Goal: Transaction & Acquisition: Purchase product/service

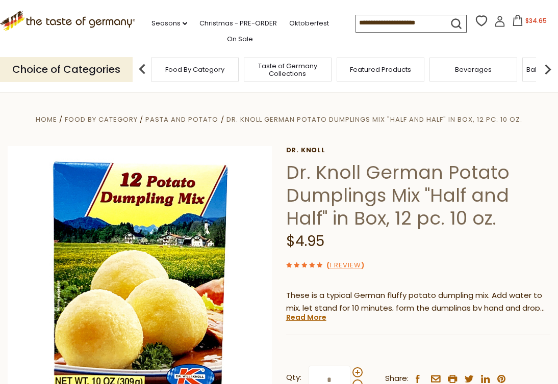
click at [522, 23] on icon at bounding box center [517, 20] width 9 height 11
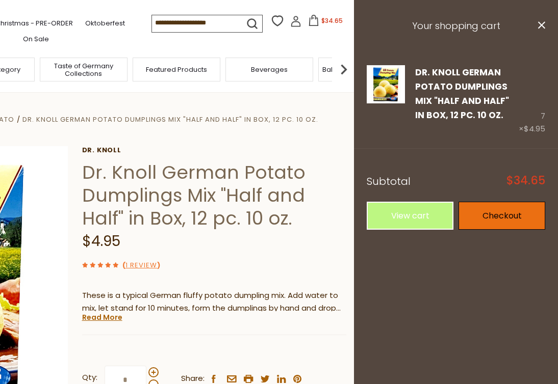
click at [507, 213] on link "Checkout" at bounding box center [501, 216] width 87 height 28
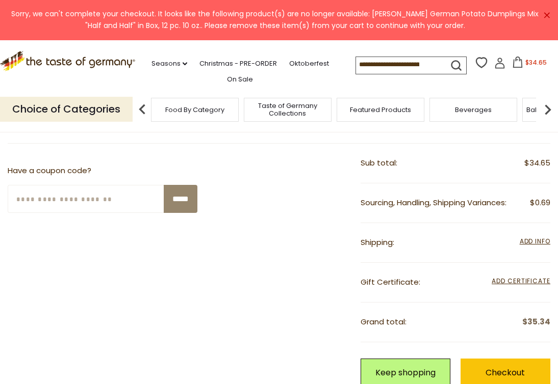
scroll to position [212, 0]
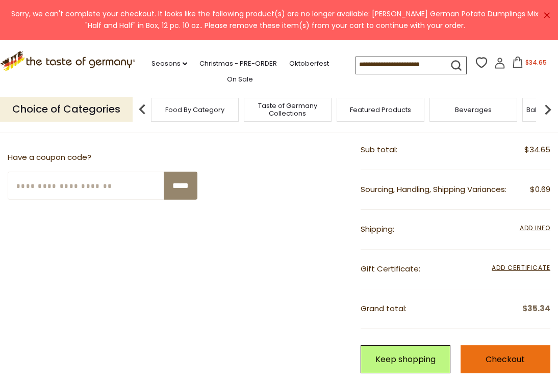
click at [486, 353] on link "Checkout" at bounding box center [505, 360] width 90 height 28
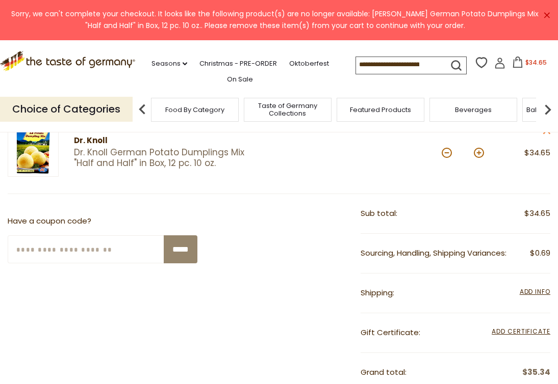
scroll to position [134, 0]
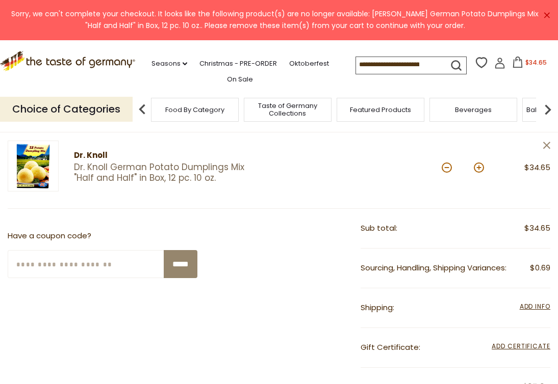
click at [543, 142] on icon "close" at bounding box center [547, 146] width 8 height 8
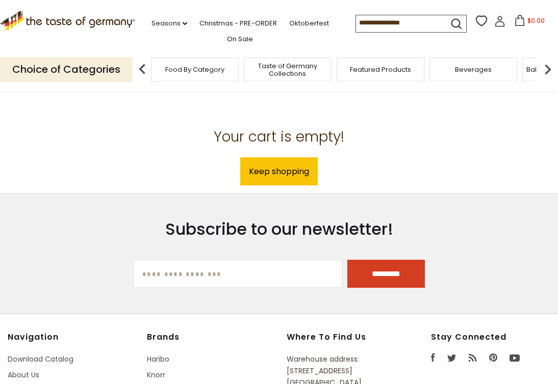
scroll to position [134, 0]
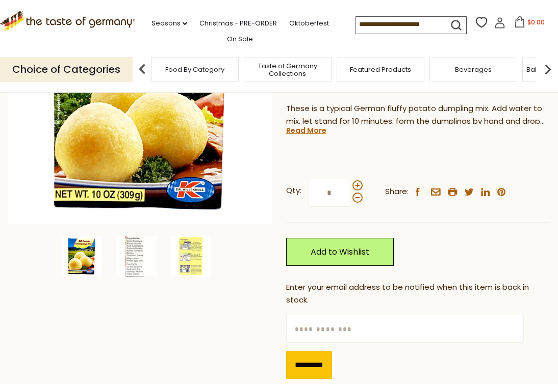
scroll to position [191, 0]
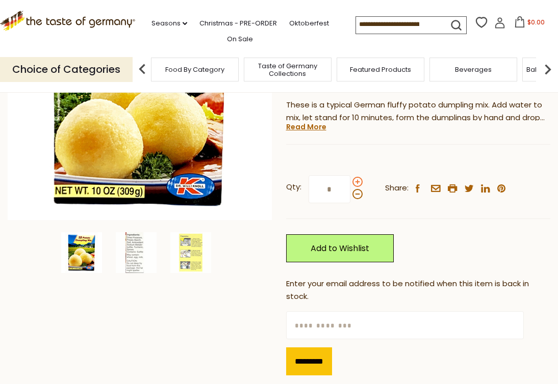
click at [357, 183] on span at bounding box center [357, 182] width 10 height 10
click at [350, 183] on input "*" at bounding box center [329, 189] width 42 height 28
click at [357, 183] on span at bounding box center [357, 182] width 10 height 10
click at [350, 183] on input "*" at bounding box center [329, 189] width 42 height 28
click at [357, 183] on span at bounding box center [357, 182] width 10 height 10
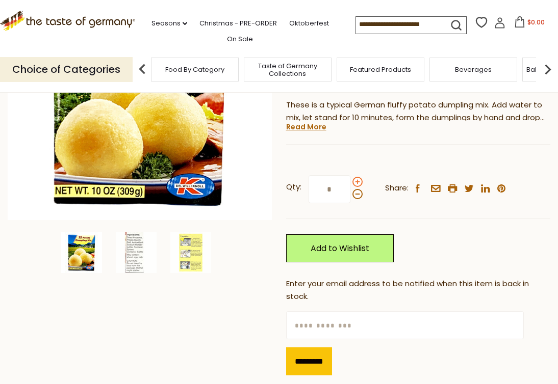
click at [350, 183] on input "*" at bounding box center [329, 189] width 42 height 28
click at [357, 183] on span at bounding box center [357, 182] width 10 height 10
click at [350, 183] on input "*" at bounding box center [329, 189] width 42 height 28
click at [357, 183] on span at bounding box center [357, 182] width 10 height 10
click at [350, 183] on input "*" at bounding box center [329, 189] width 42 height 28
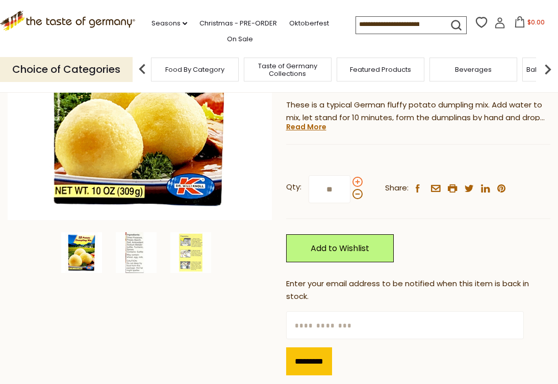
click at [357, 183] on span at bounding box center [357, 182] width 10 height 10
click at [350, 183] on input "**" at bounding box center [329, 189] width 42 height 28
click at [357, 183] on span at bounding box center [357, 182] width 10 height 10
click at [350, 183] on input "**" at bounding box center [329, 189] width 42 height 28
click at [357, 196] on span at bounding box center [357, 194] width 10 height 10
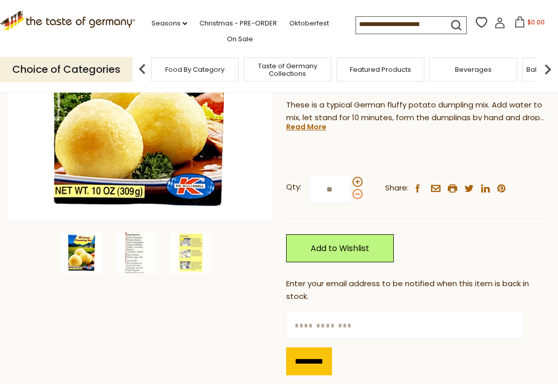
click at [350, 196] on input "**" at bounding box center [329, 189] width 42 height 28
click at [357, 196] on span at bounding box center [357, 194] width 10 height 10
click at [350, 196] on input "**" at bounding box center [329, 189] width 42 height 28
click at [357, 196] on span at bounding box center [357, 194] width 10 height 10
click at [350, 196] on input "**" at bounding box center [329, 189] width 42 height 28
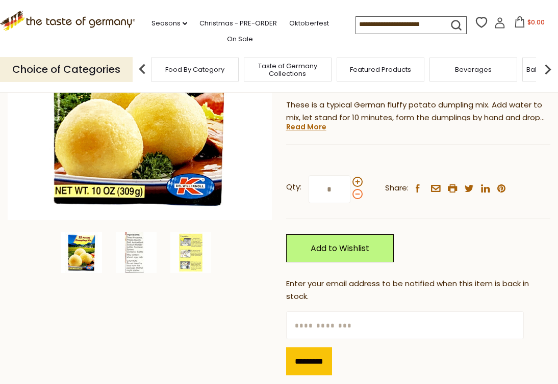
click at [357, 196] on span at bounding box center [357, 194] width 10 height 10
click at [350, 196] on input "*" at bounding box center [329, 189] width 42 height 28
click at [357, 196] on span at bounding box center [357, 194] width 10 height 10
click at [350, 196] on input "*" at bounding box center [329, 189] width 42 height 28
click at [357, 196] on span at bounding box center [357, 194] width 10 height 10
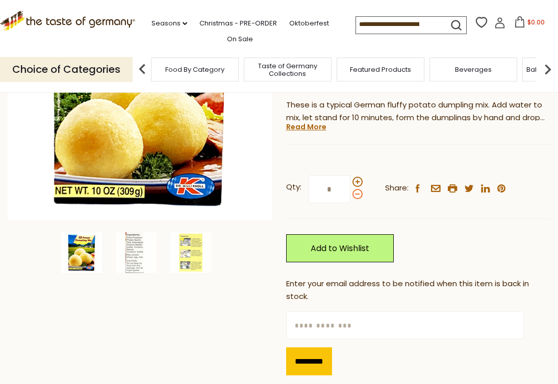
click at [350, 196] on input "*" at bounding box center [329, 189] width 42 height 28
click at [357, 196] on span at bounding box center [357, 194] width 10 height 10
click at [350, 196] on input "*" at bounding box center [329, 189] width 42 height 28
type input "*"
click at [382, 205] on div "Qty: * Share: facebook email printer twitter linkedin pinterest" at bounding box center [418, 189] width 264 height 59
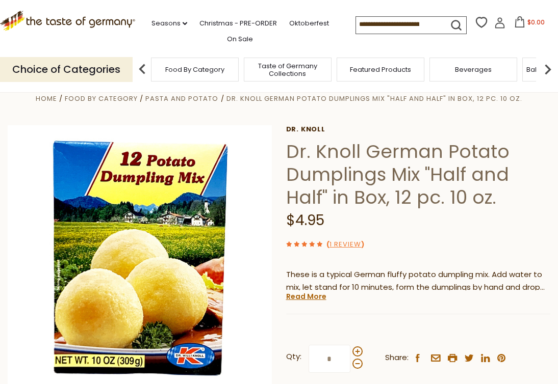
scroll to position [0, 0]
